Goal: Task Accomplishment & Management: Manage account settings

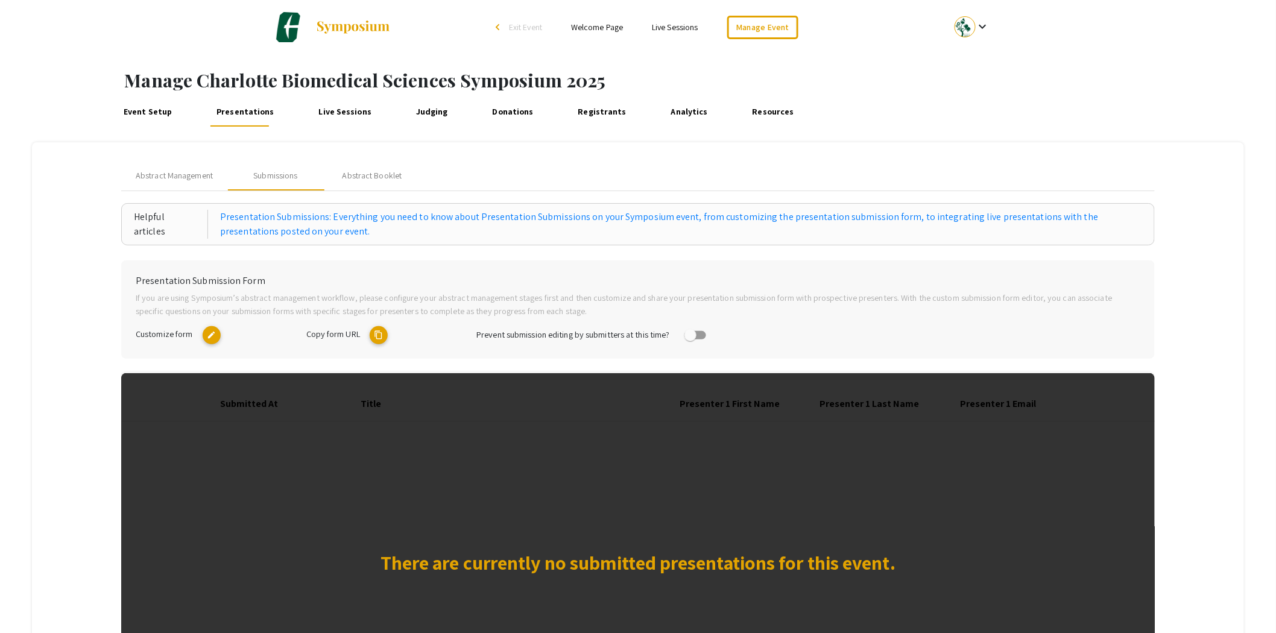
click at [534, 27] on span "Exit Event" at bounding box center [525, 27] width 33 height 11
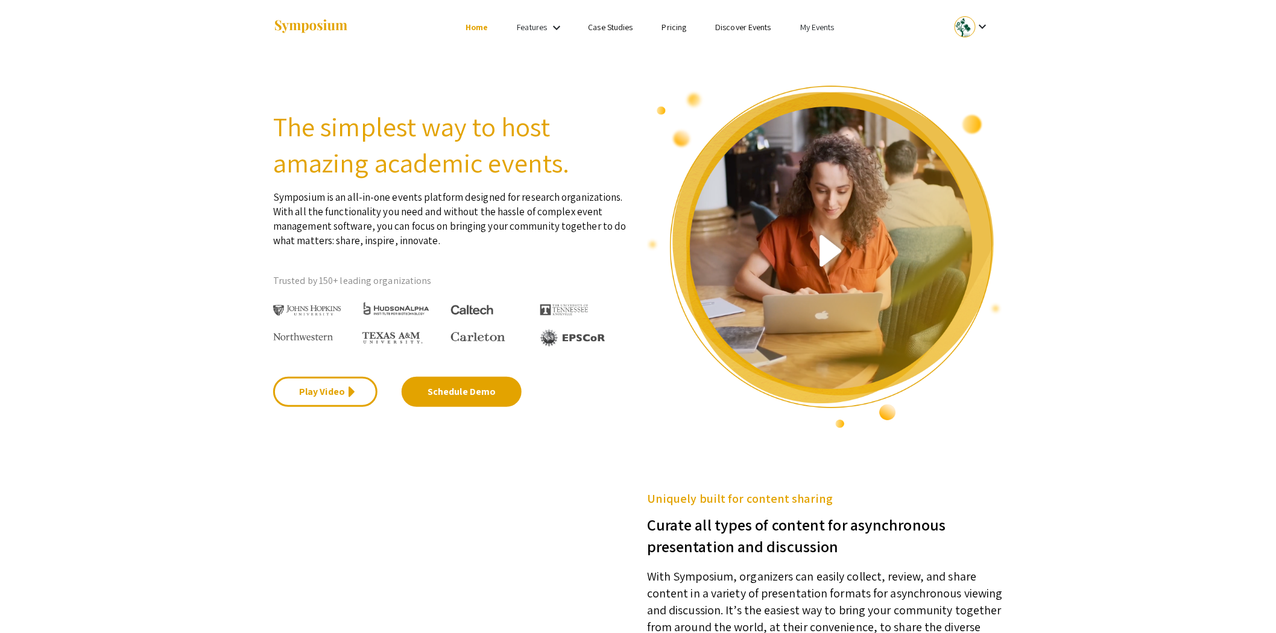
click at [806, 24] on link "My Events" at bounding box center [817, 27] width 34 height 11
click at [809, 51] on button "Events I've organized" at bounding box center [836, 53] width 103 height 29
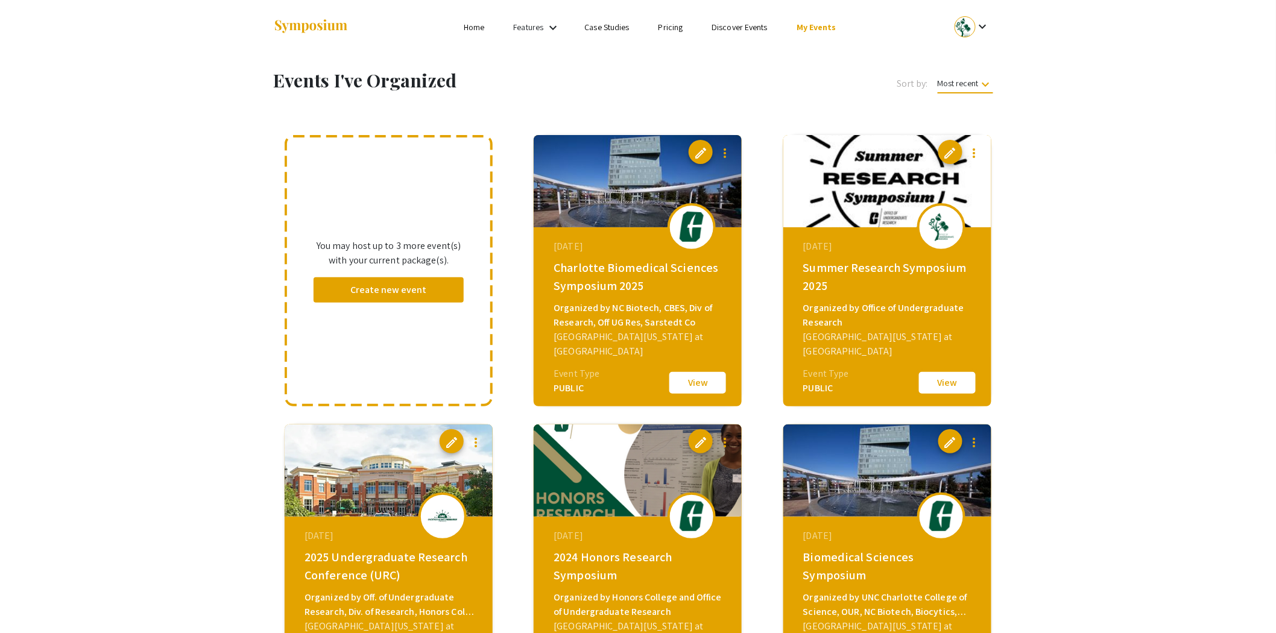
click at [936, 384] on button "View" at bounding box center [947, 382] width 60 height 25
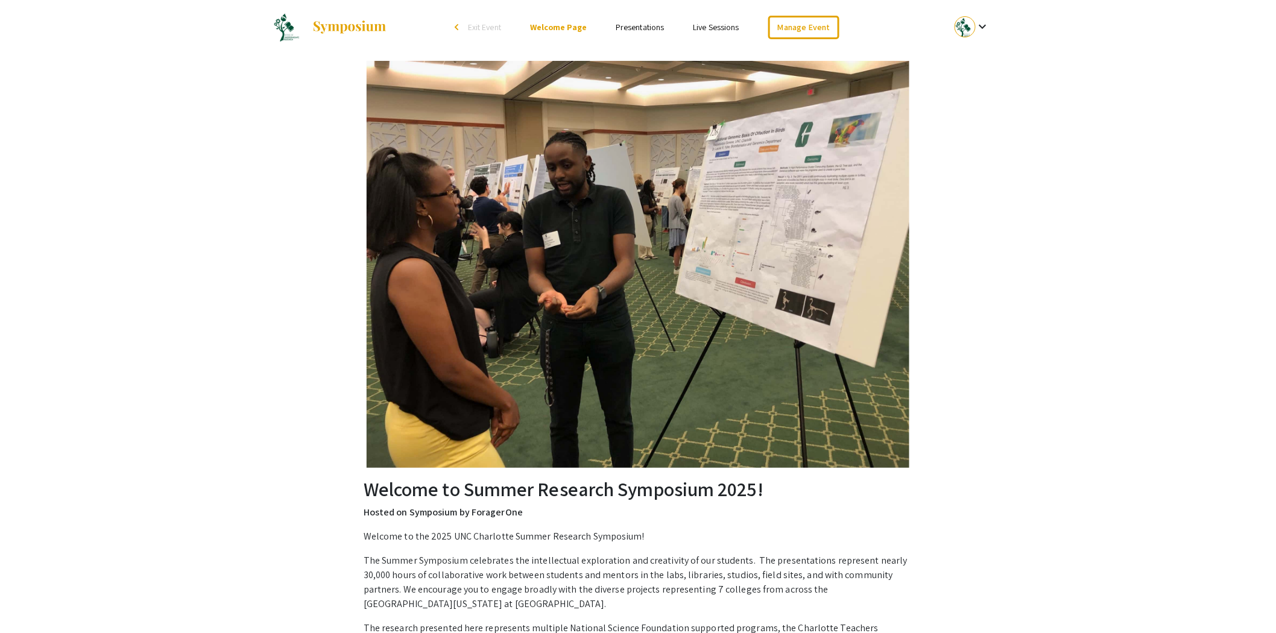
click at [641, 30] on link "Presentations" at bounding box center [640, 27] width 48 height 11
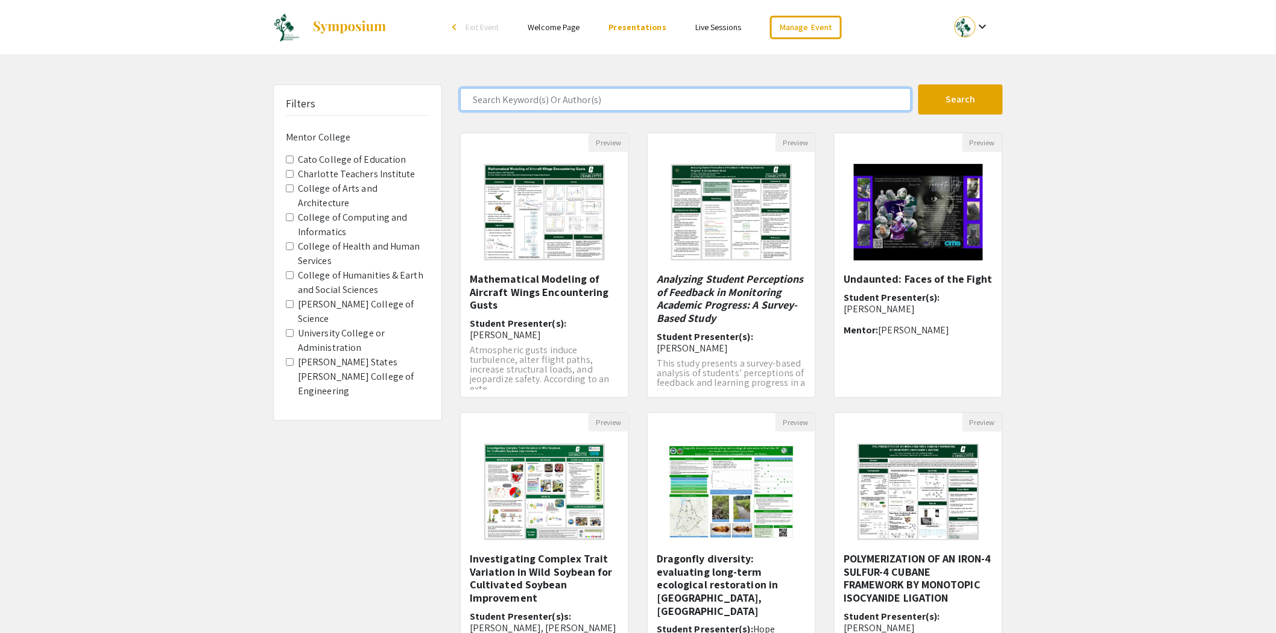
click at [623, 101] on input "Search Keyword(s) Or Author(s)" at bounding box center [685, 99] width 451 height 23
type input "Ford"
click at [919, 84] on button "Search" at bounding box center [961, 99] width 84 height 30
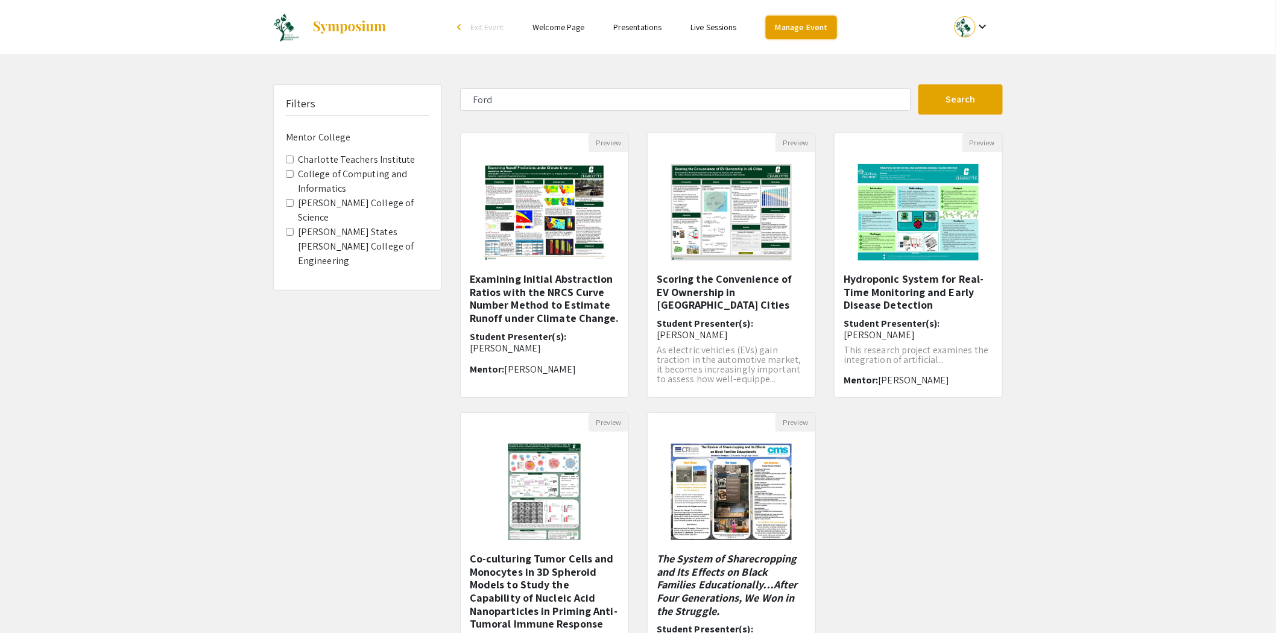
click at [793, 27] on link "Manage Event" at bounding box center [801, 28] width 71 height 24
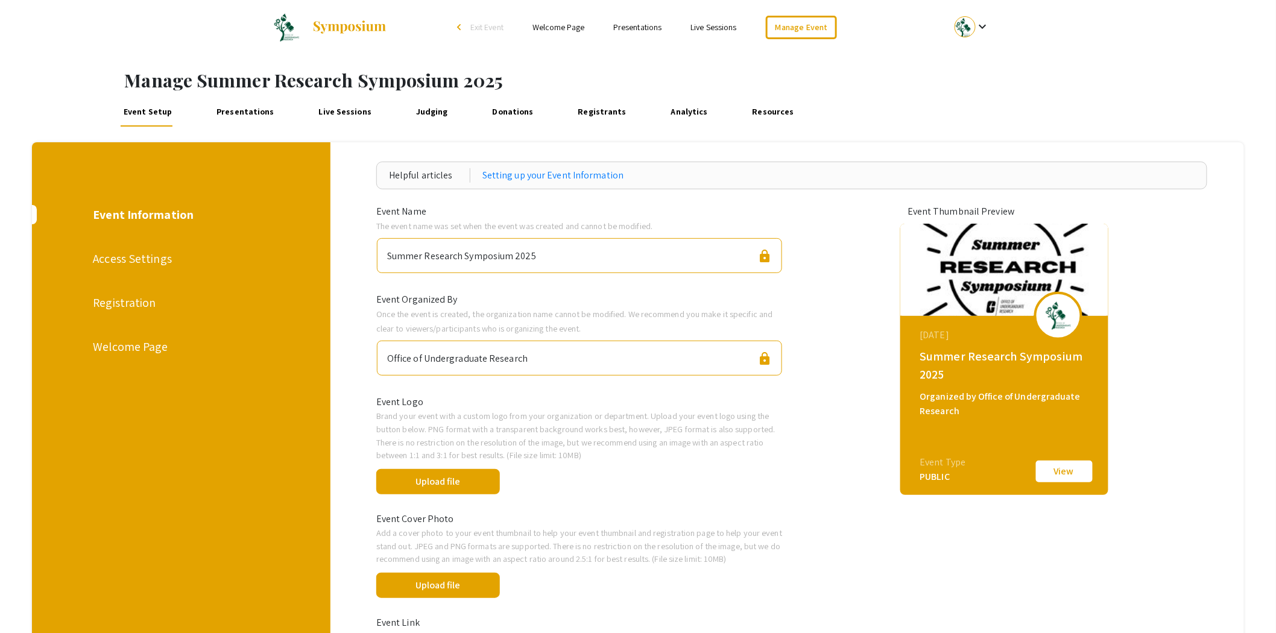
click at [255, 118] on link "Presentations" at bounding box center [246, 112] width 64 height 29
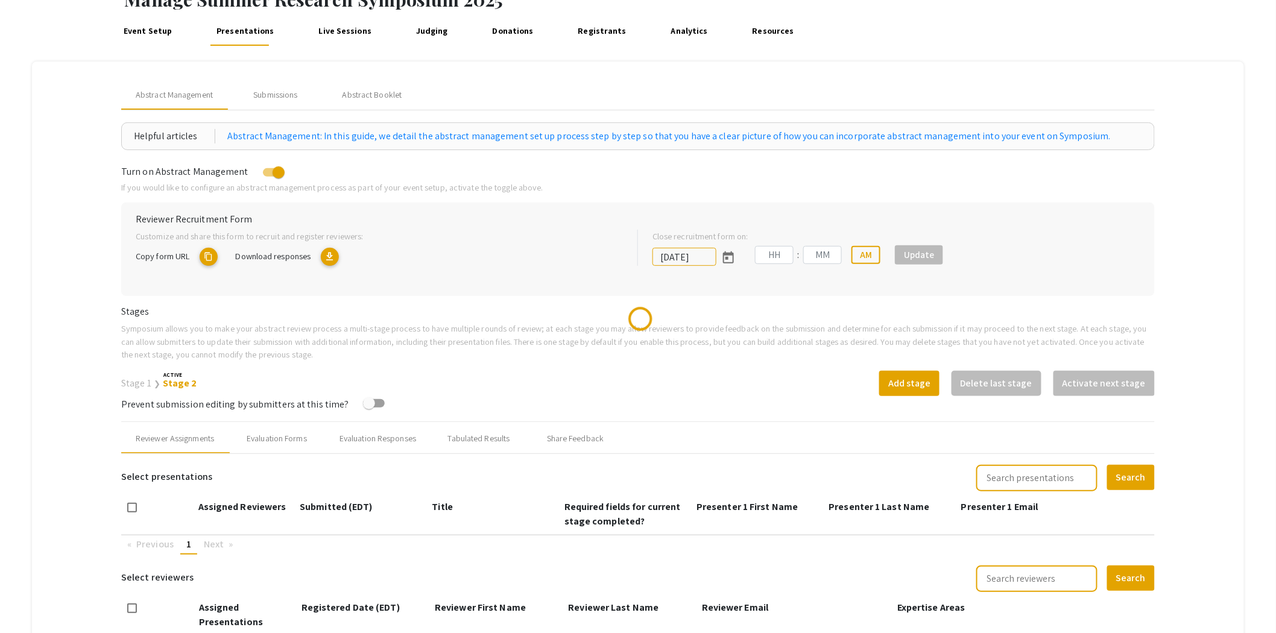
scroll to position [201, 0]
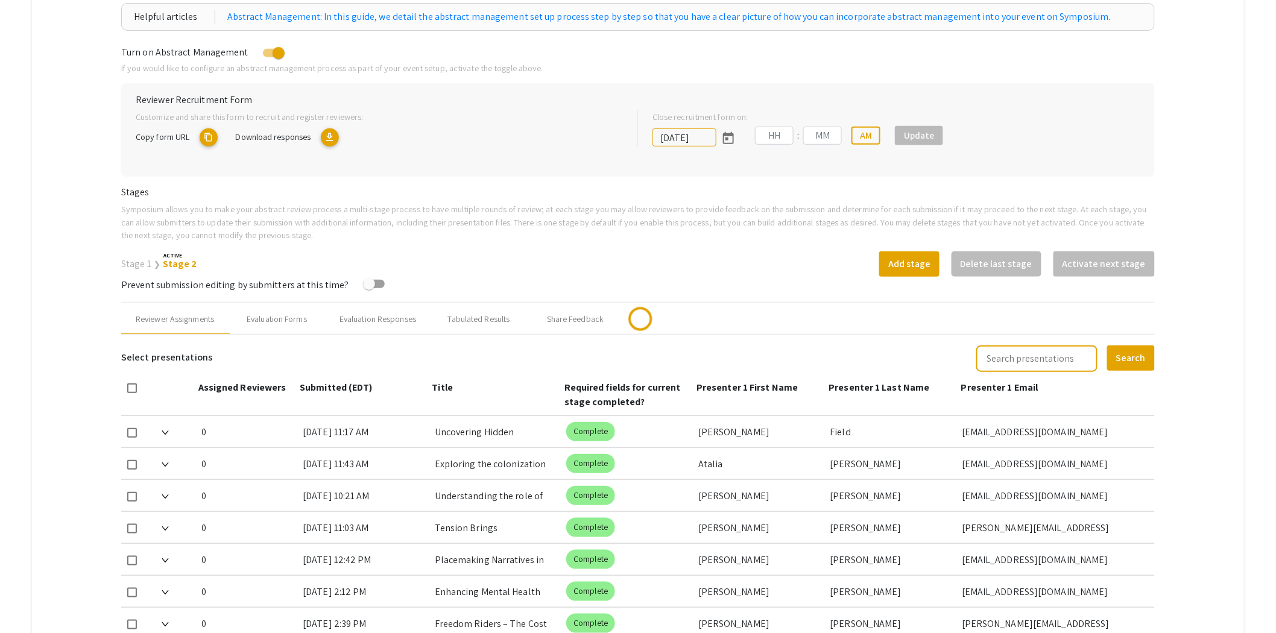
type input "[DATE]"
type input "11"
type input "33"
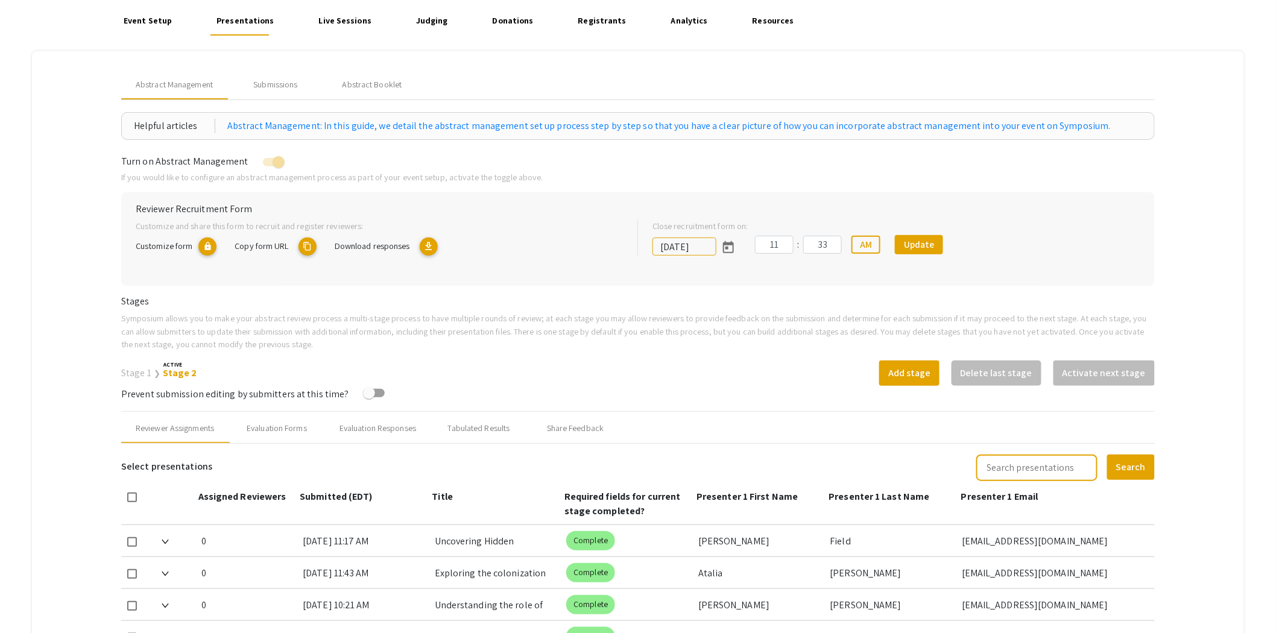
scroll to position [0, 0]
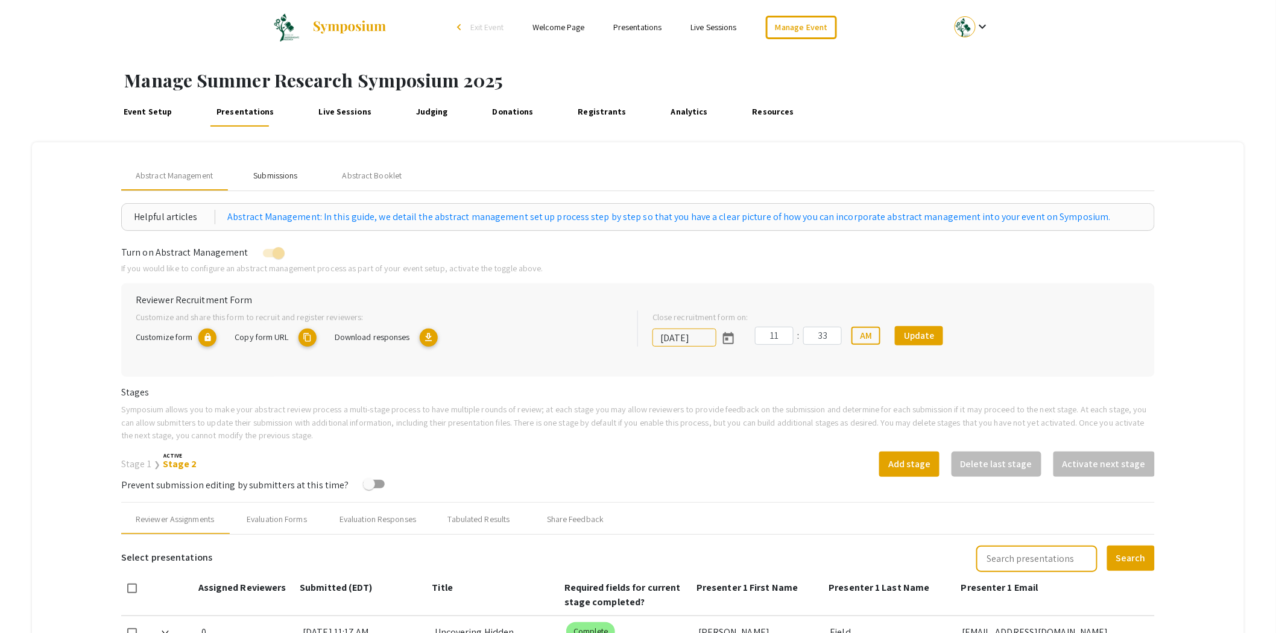
click at [290, 171] on div "Submissions" at bounding box center [275, 175] width 44 height 13
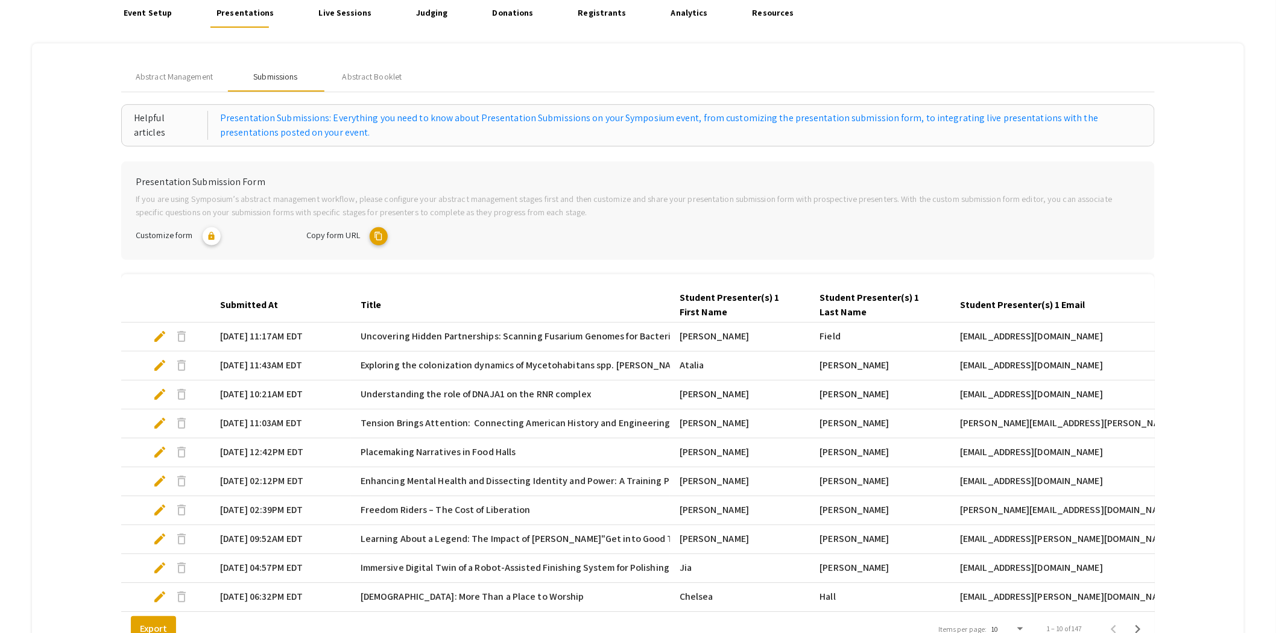
scroll to position [201, 0]
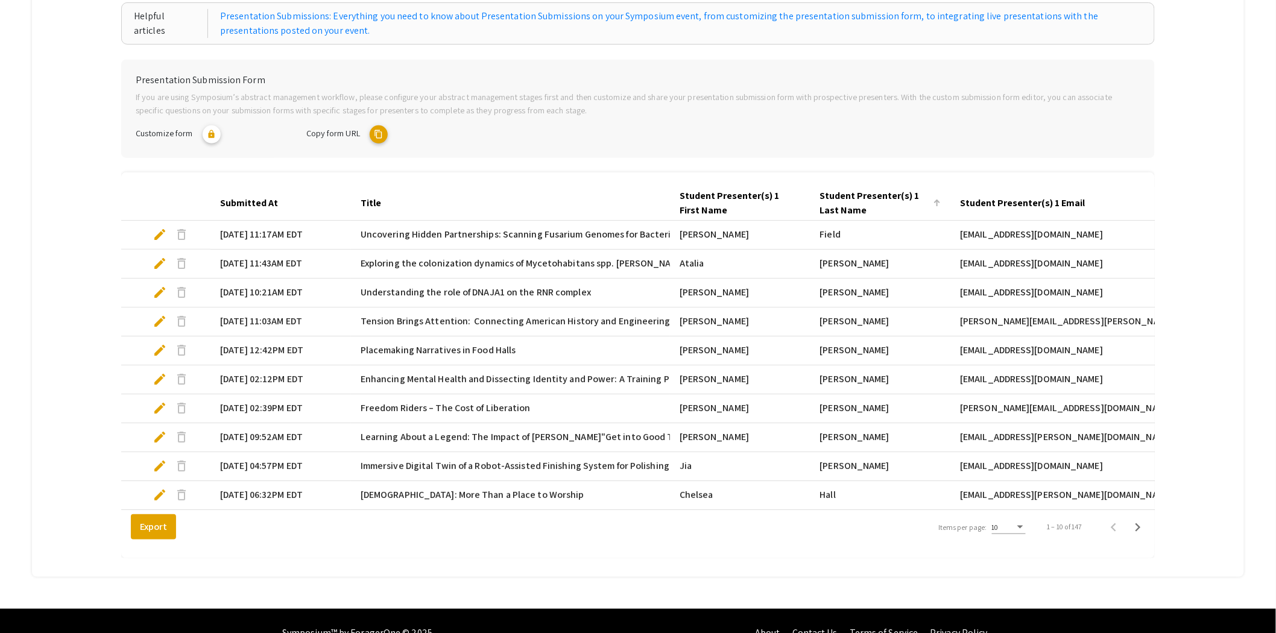
click at [861, 203] on div "Student Presenter(s) 1 Last Name" at bounding box center [875, 203] width 110 height 29
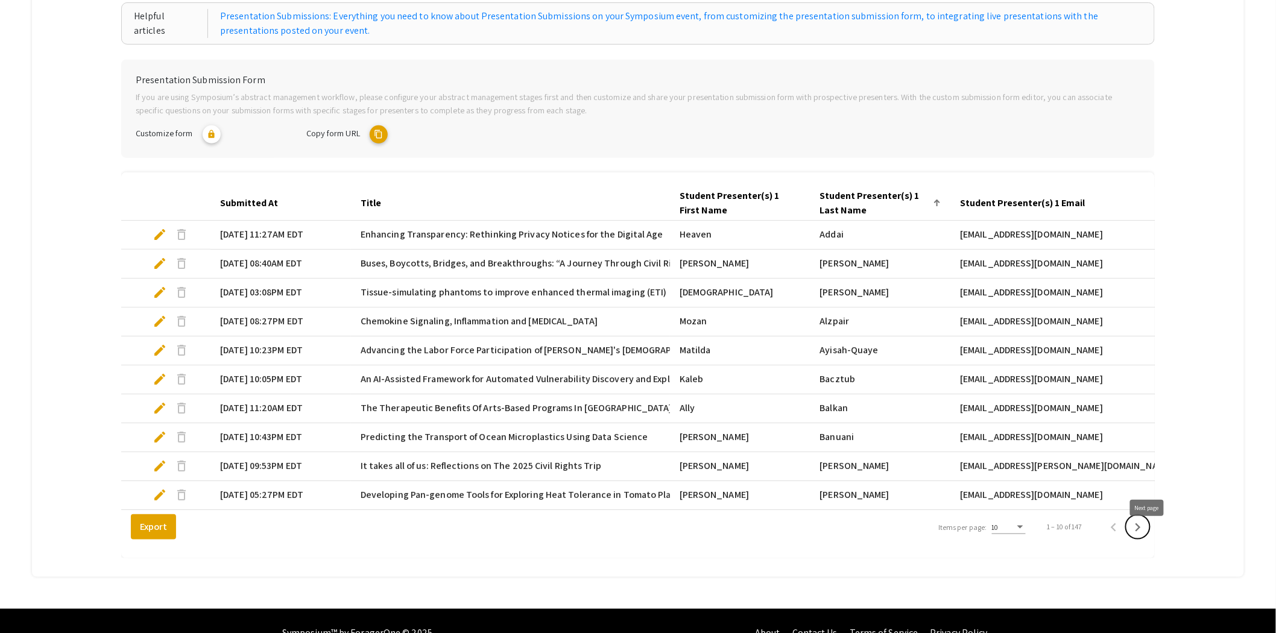
click at [1141, 532] on icon "Next page" at bounding box center [1138, 528] width 5 height 8
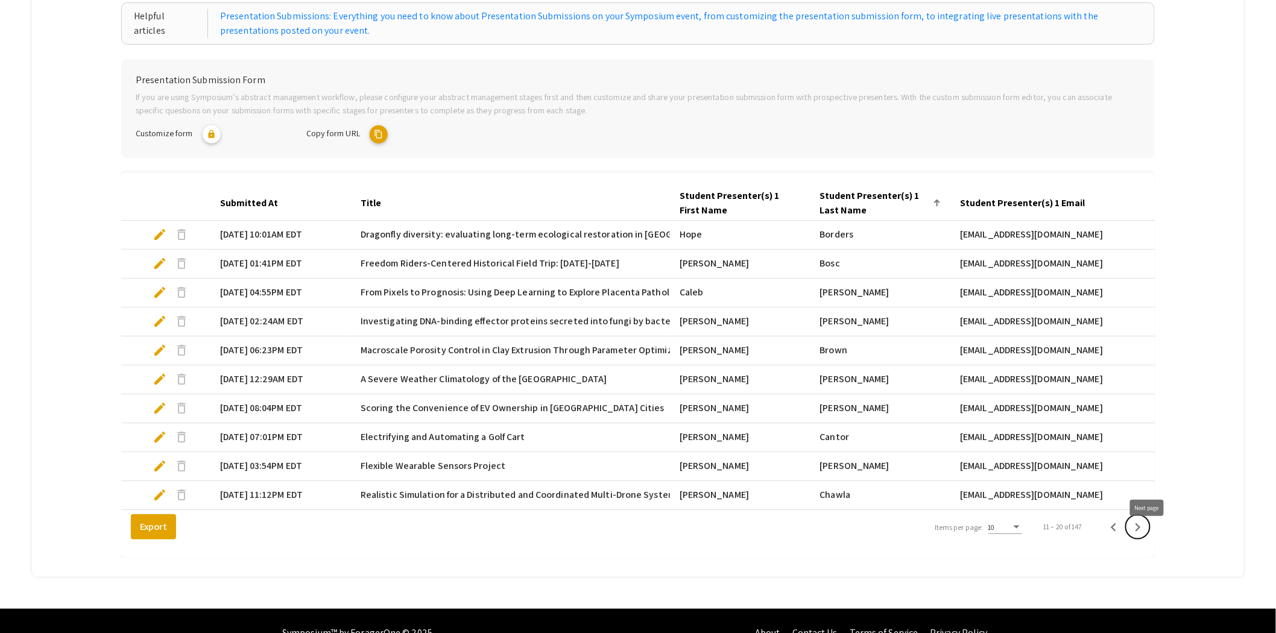
click at [1141, 532] on icon "Next page" at bounding box center [1138, 528] width 5 height 8
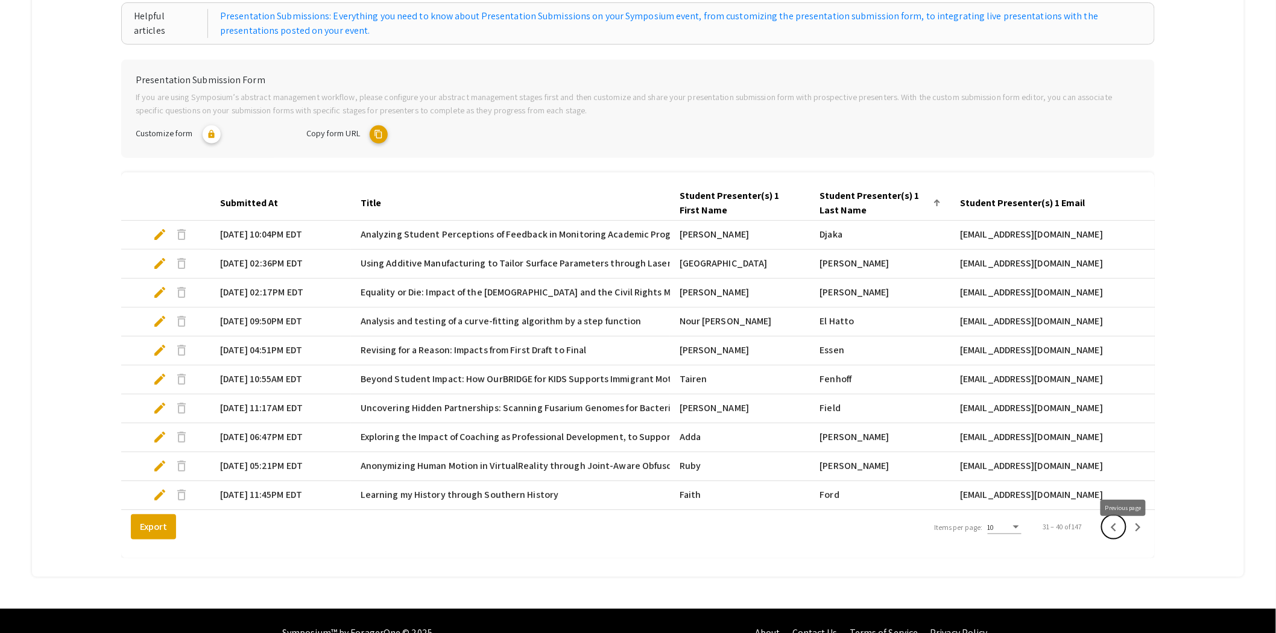
click at [1122, 536] on icon "Previous page" at bounding box center [1114, 527] width 17 height 17
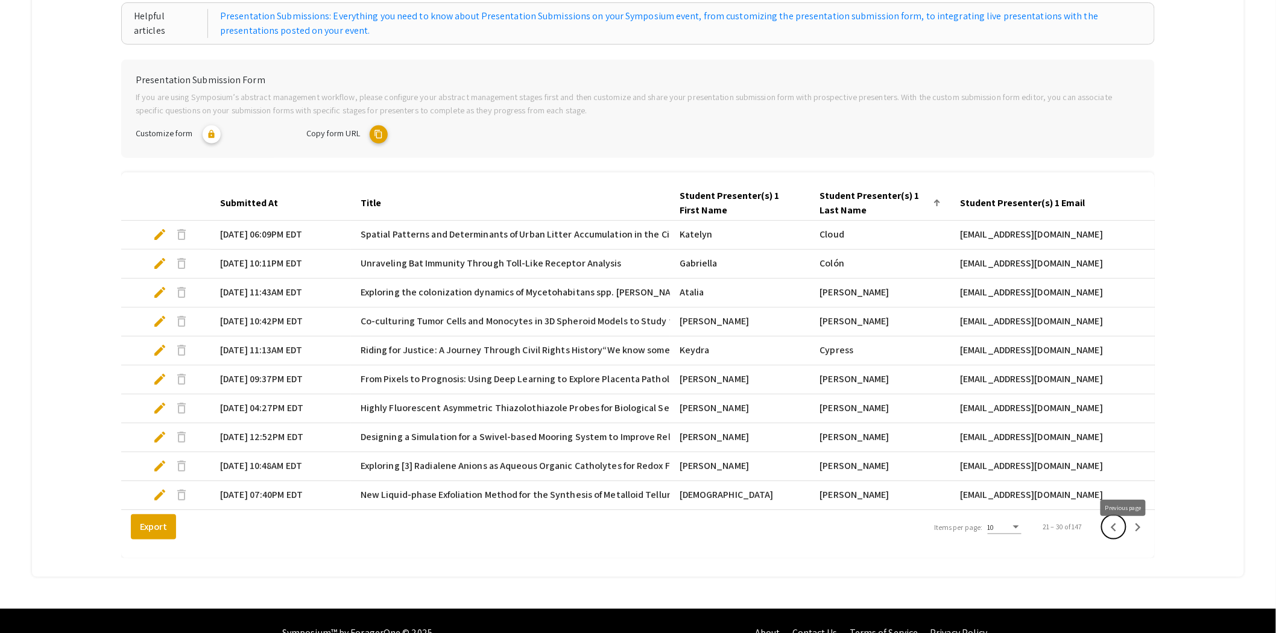
click at [1120, 536] on icon "Previous page" at bounding box center [1114, 527] width 17 height 17
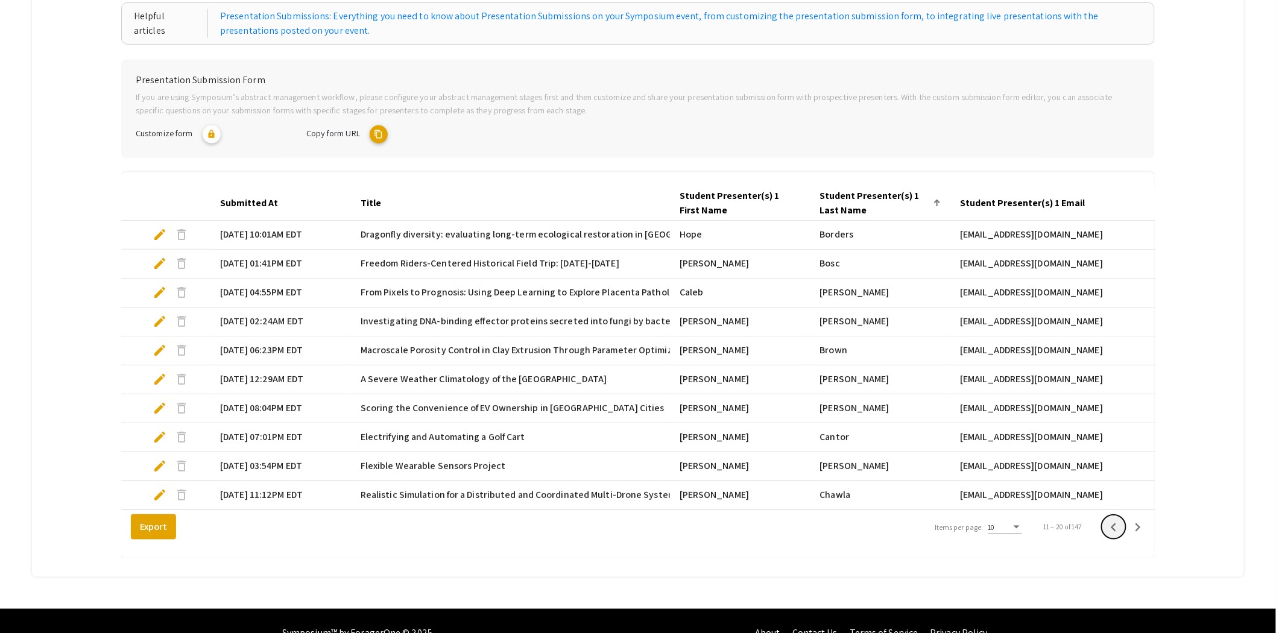
click at [1120, 536] on icon "Previous page" at bounding box center [1114, 527] width 17 height 17
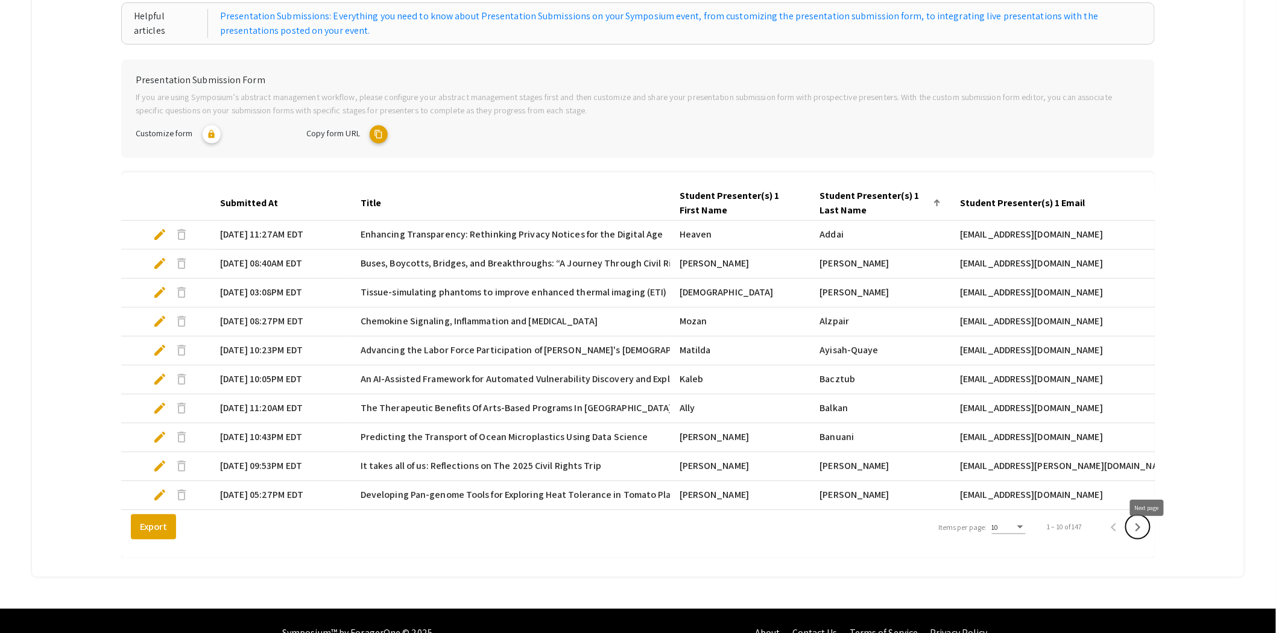
click at [1147, 534] on icon "Next page" at bounding box center [1138, 527] width 17 height 17
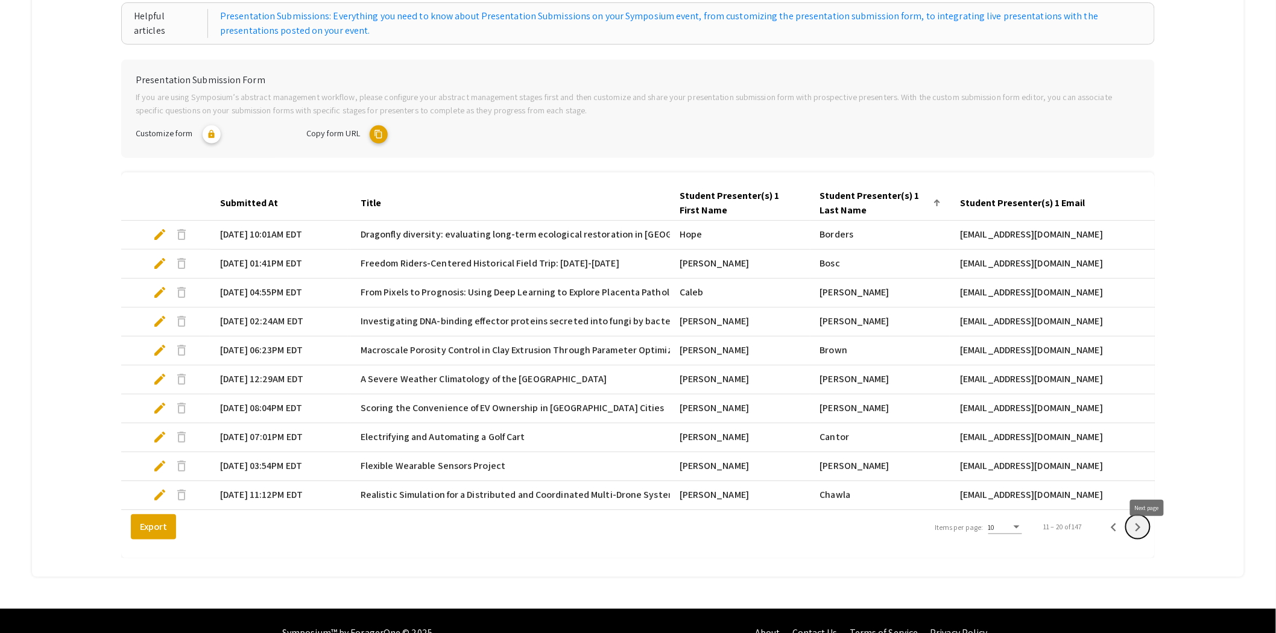
click at [1147, 534] on icon "Next page" at bounding box center [1138, 527] width 17 height 17
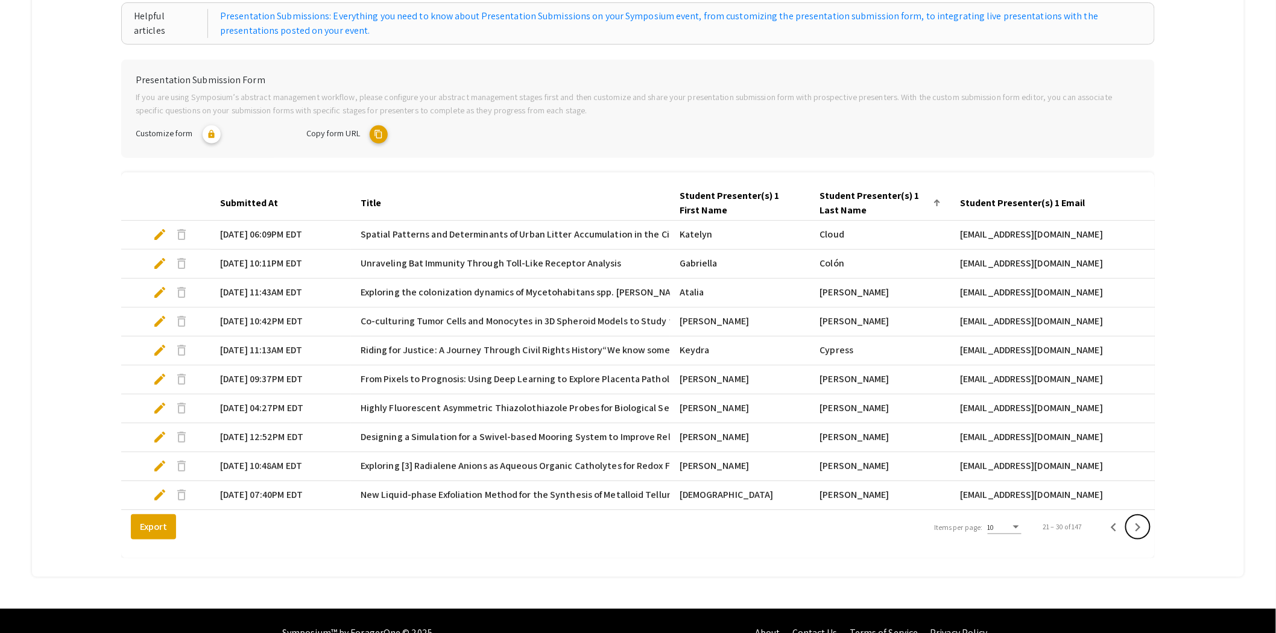
click at [1147, 534] on icon "Next page" at bounding box center [1138, 527] width 17 height 17
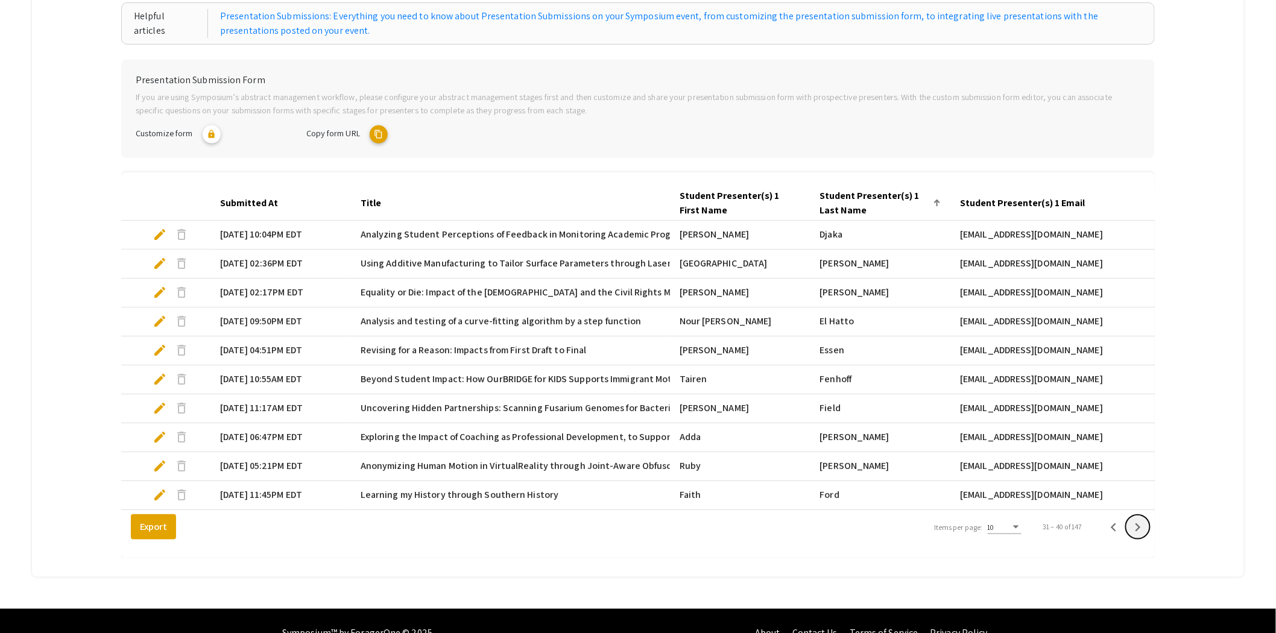
click at [1147, 534] on icon "Next page" at bounding box center [1138, 527] width 17 height 17
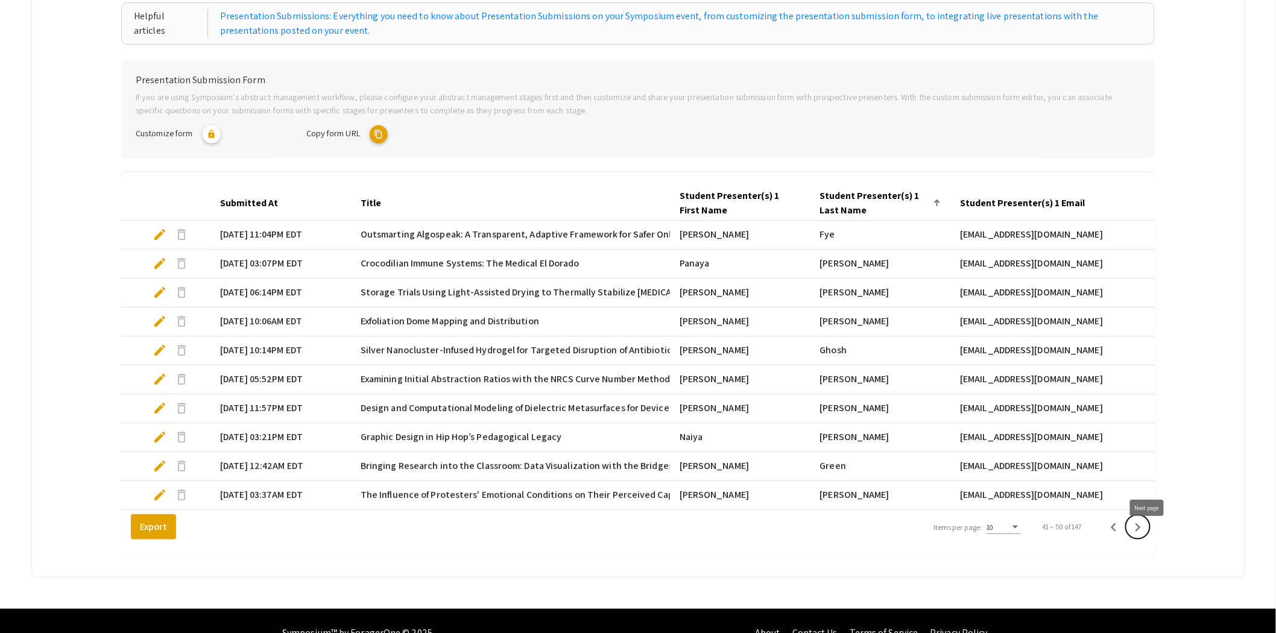
click at [1147, 536] on icon "Next page" at bounding box center [1138, 527] width 17 height 17
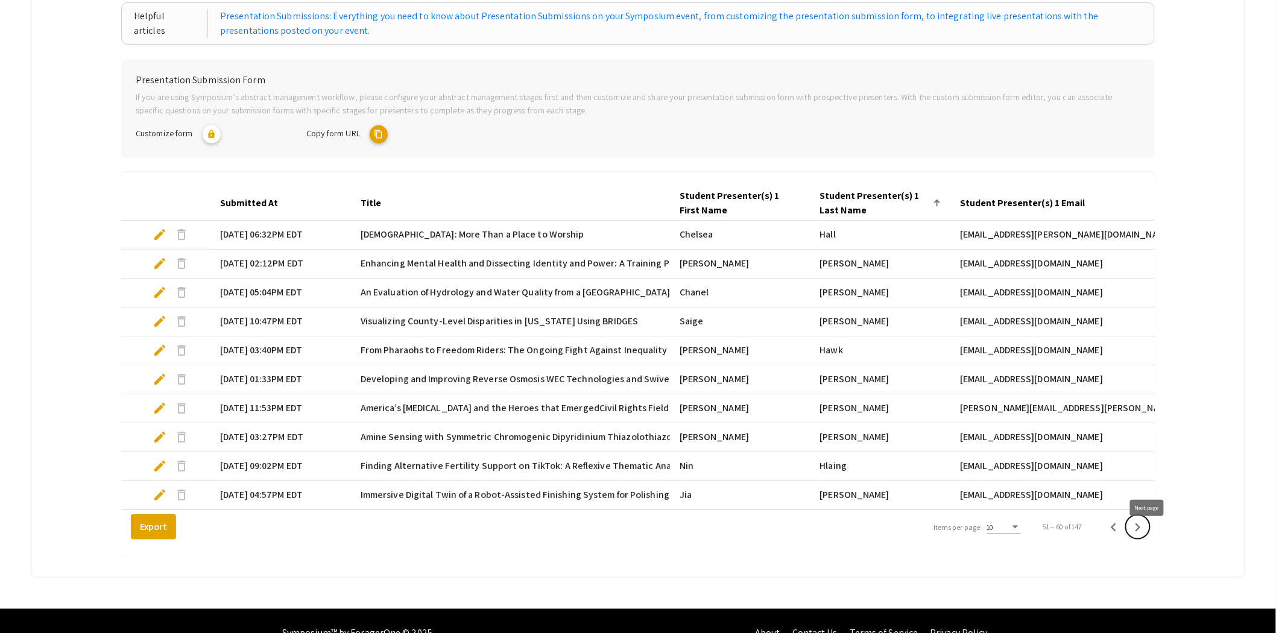
click at [1147, 536] on icon "Next page" at bounding box center [1138, 527] width 17 height 17
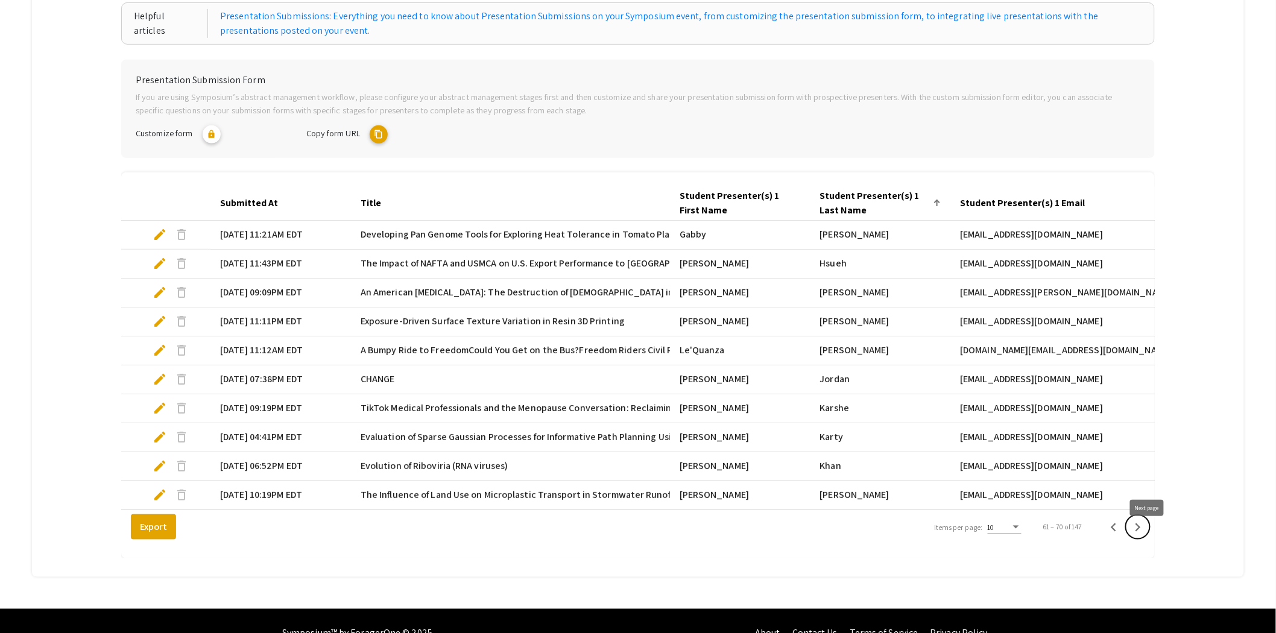
click at [1147, 536] on icon "Next page" at bounding box center [1138, 527] width 17 height 17
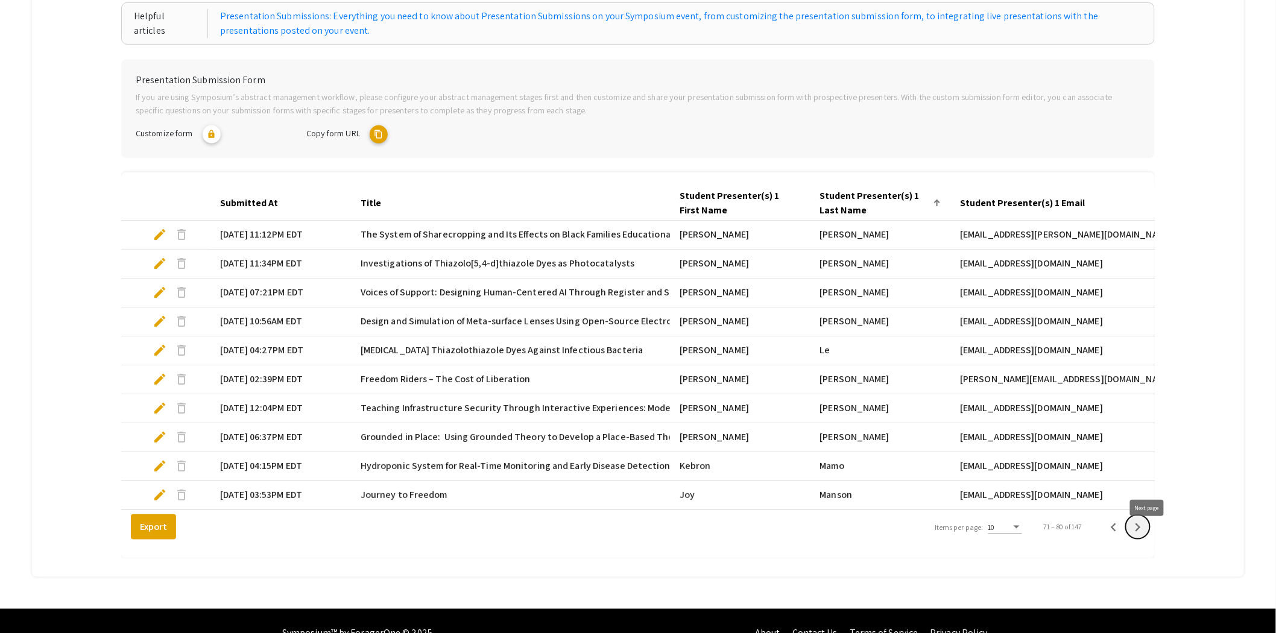
click at [1147, 536] on icon "Next page" at bounding box center [1138, 527] width 17 height 17
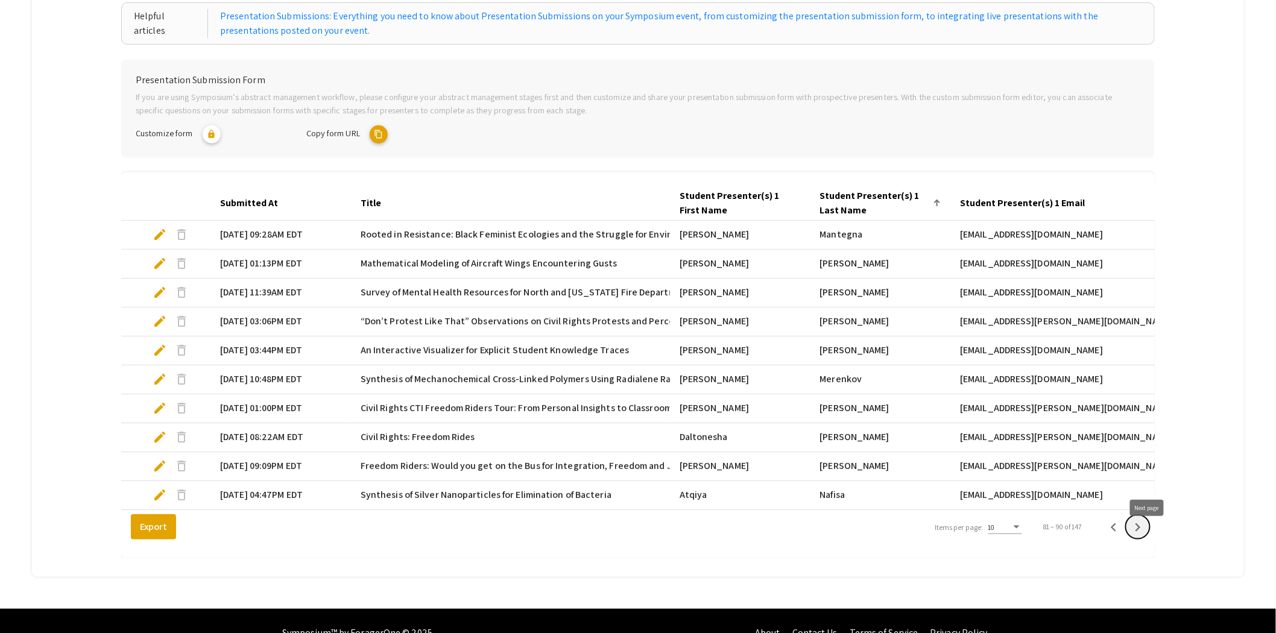
click at [1147, 536] on icon "Next page" at bounding box center [1138, 527] width 17 height 17
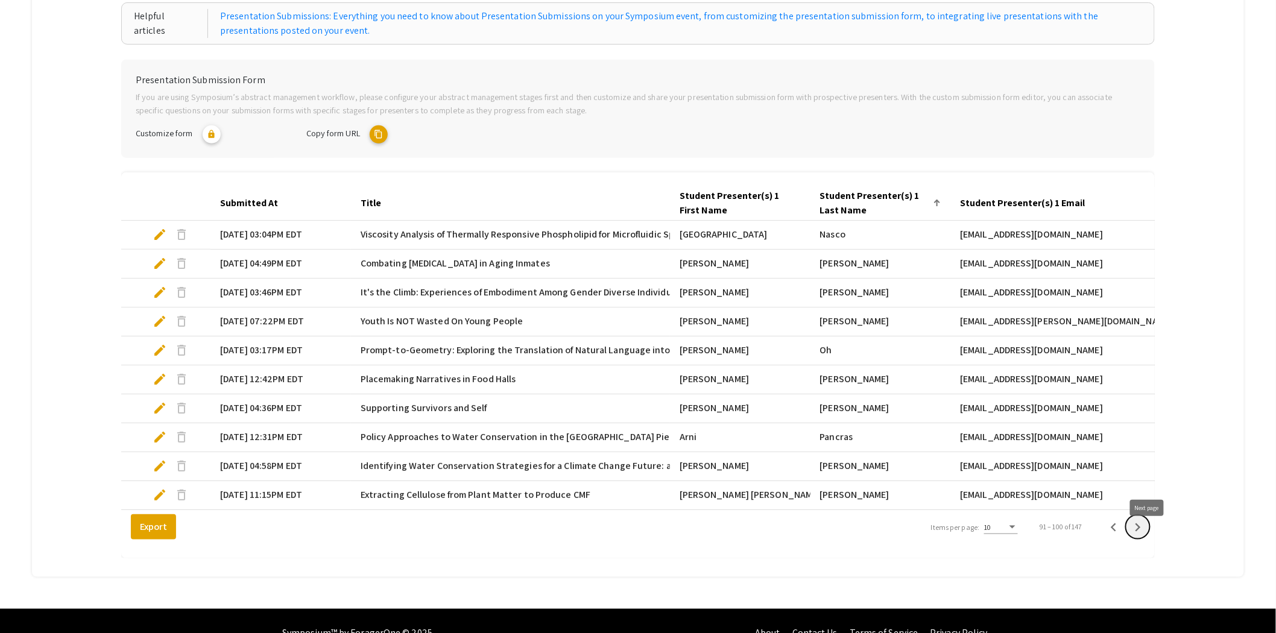
click at [1147, 536] on icon "Next page" at bounding box center [1138, 527] width 17 height 17
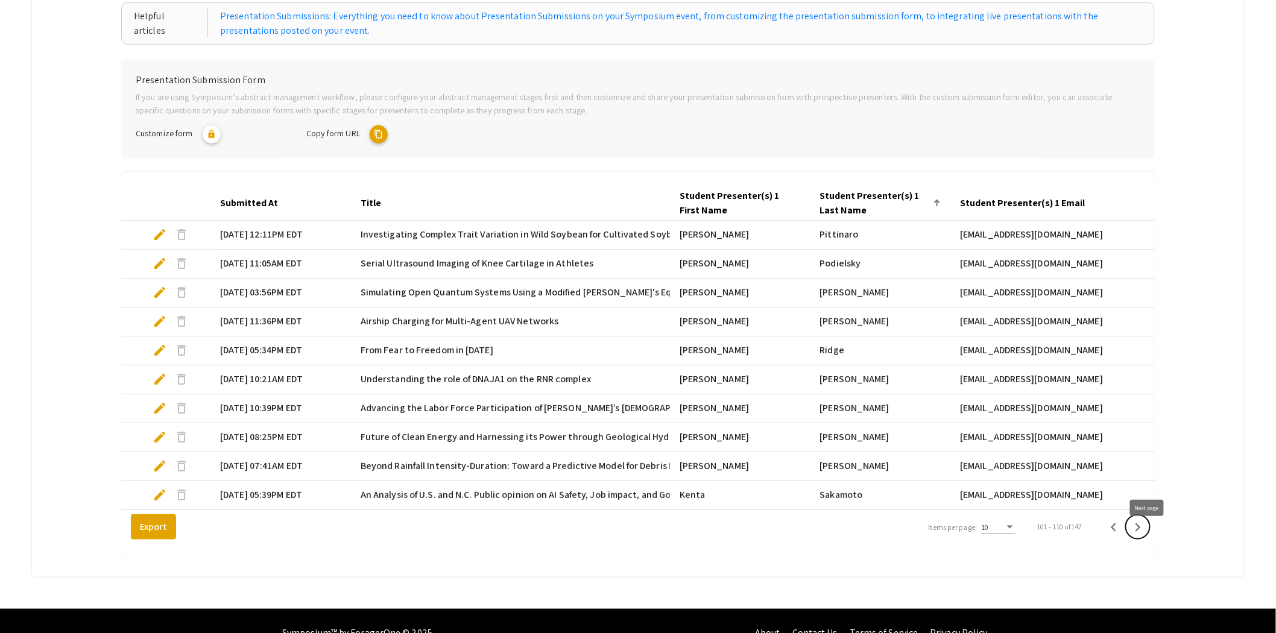
click at [1147, 536] on icon "Next page" at bounding box center [1138, 527] width 17 height 17
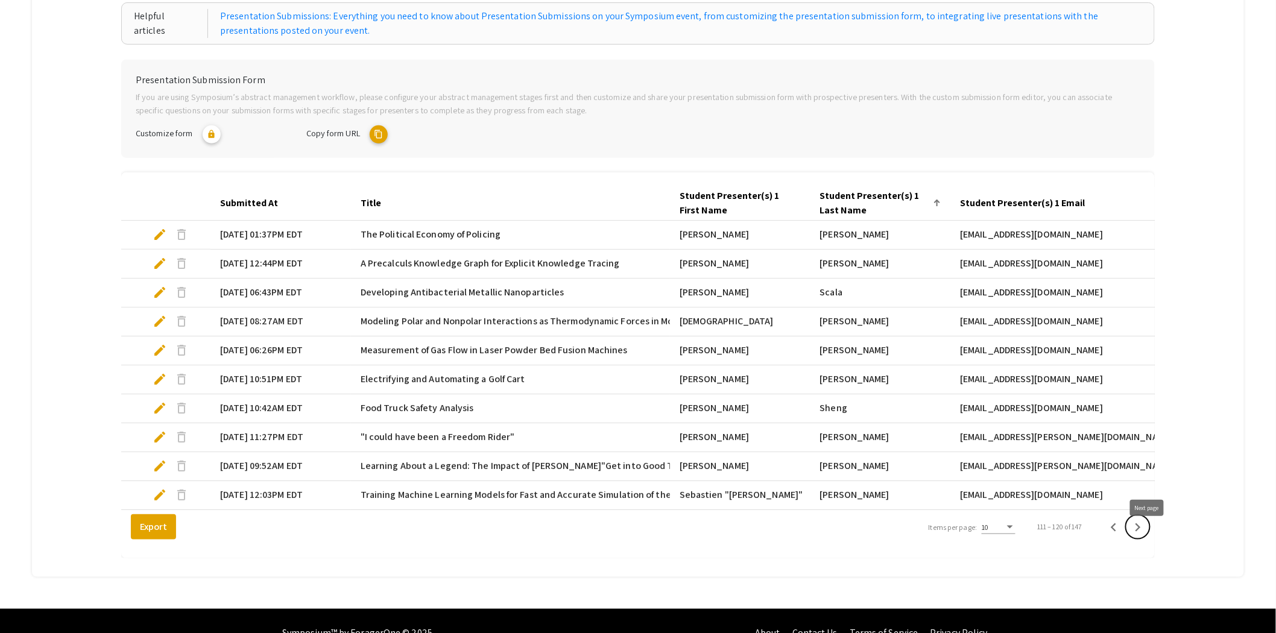
click at [1147, 536] on icon "Next page" at bounding box center [1138, 527] width 17 height 17
